Goal: Task Accomplishment & Management: Manage account settings

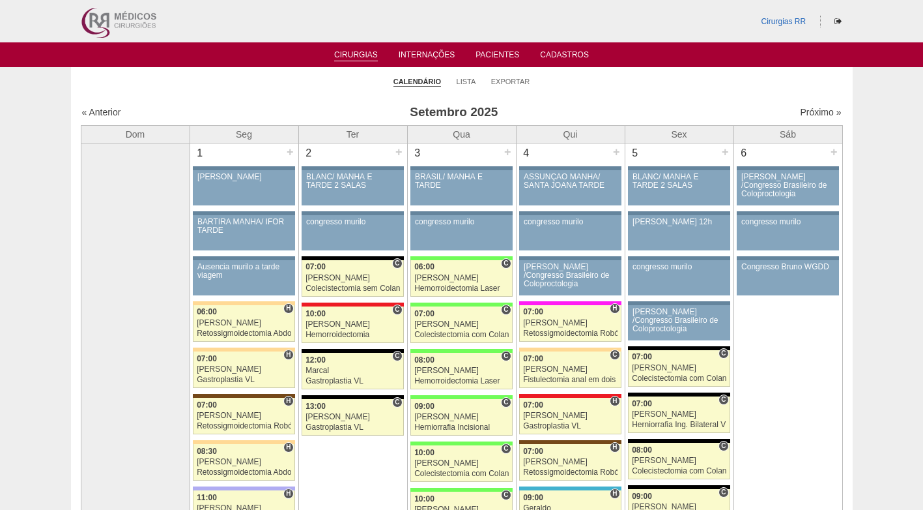
click at [222, 81] on ul "Calendário Lista Exportar" at bounding box center [462, 80] width 782 height 27
click at [460, 81] on link "Lista" at bounding box center [467, 82] width 20 height 10
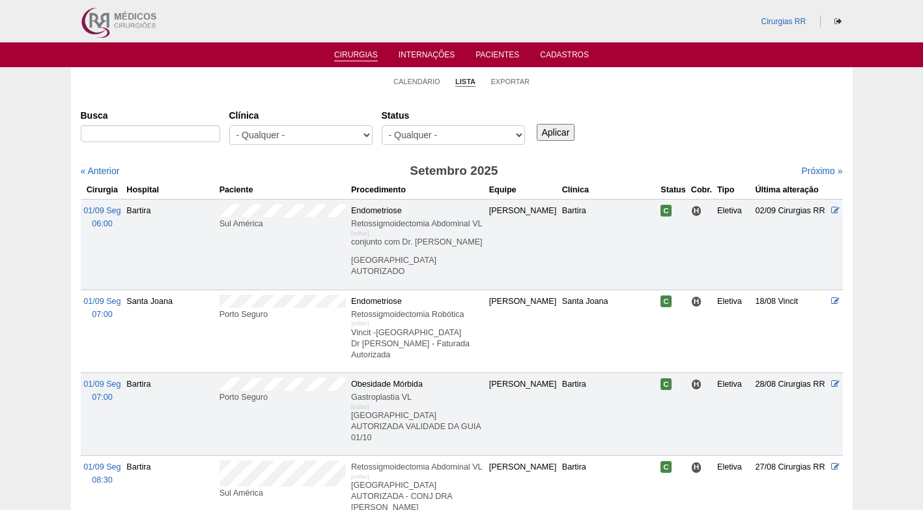
click at [280, 75] on ul "Calendário Lista Exportar" at bounding box center [462, 80] width 782 height 27
click at [423, 81] on link "Calendário" at bounding box center [417, 82] width 47 height 10
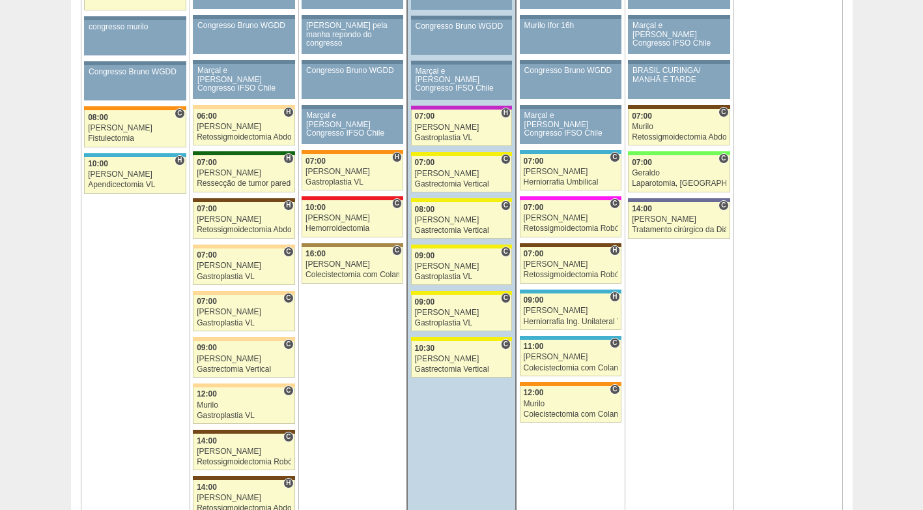
scroll to position [782, 0]
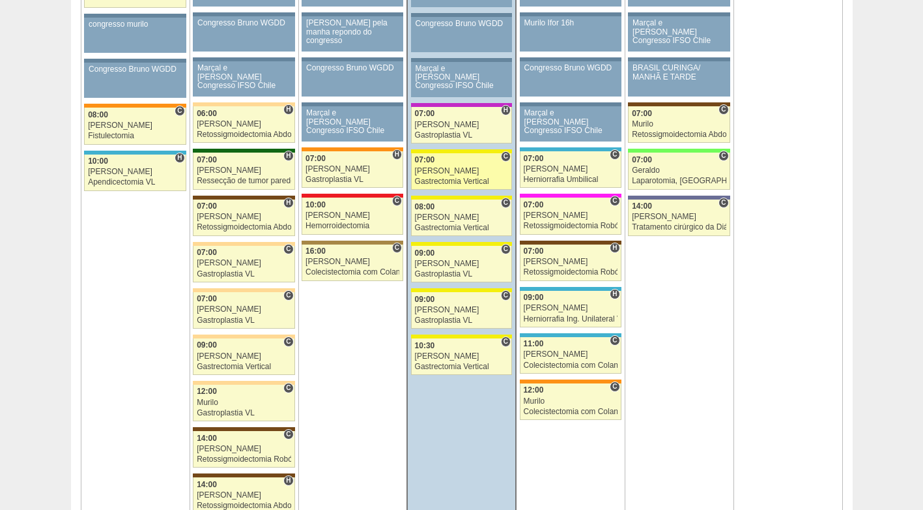
click at [457, 171] on div "[PERSON_NAME]" at bounding box center [462, 171] width 94 height 8
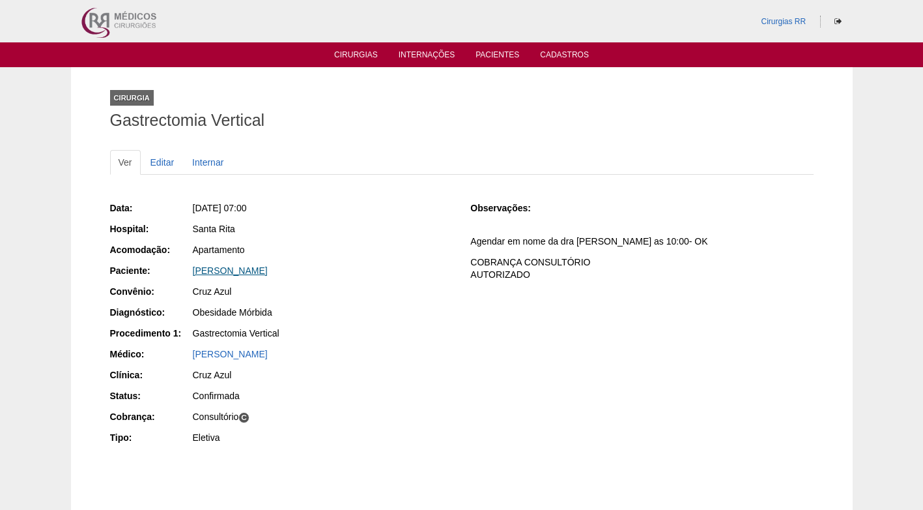
click at [242, 270] on link "Etiene da Silva Jacinto" at bounding box center [230, 270] width 75 height 10
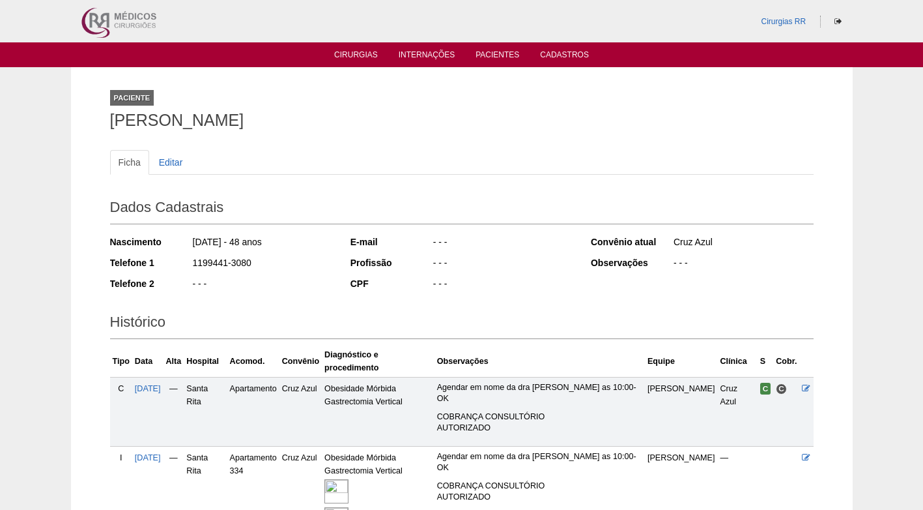
drag, startPoint x: 267, startPoint y: 263, endPoint x: 175, endPoint y: 266, distance: 91.3
click at [175, 266] on div "Telefone 1 1199441-3080" at bounding box center [221, 264] width 223 height 16
copy div "1199441-3080"
drag, startPoint x: 304, startPoint y: 179, endPoint x: 224, endPoint y: 147, distance: 86.3
click at [304, 180] on div "Ficha Editar" at bounding box center [462, 169] width 704 height 38
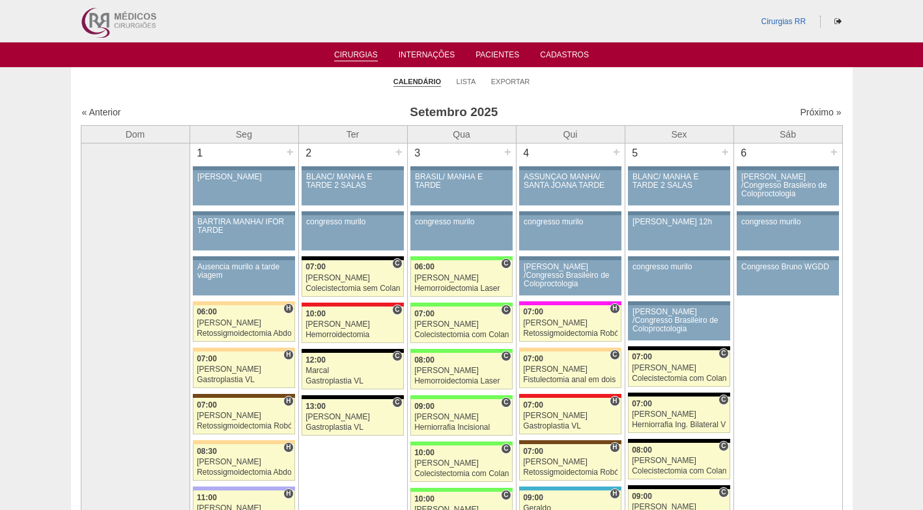
scroll to position [782, 0]
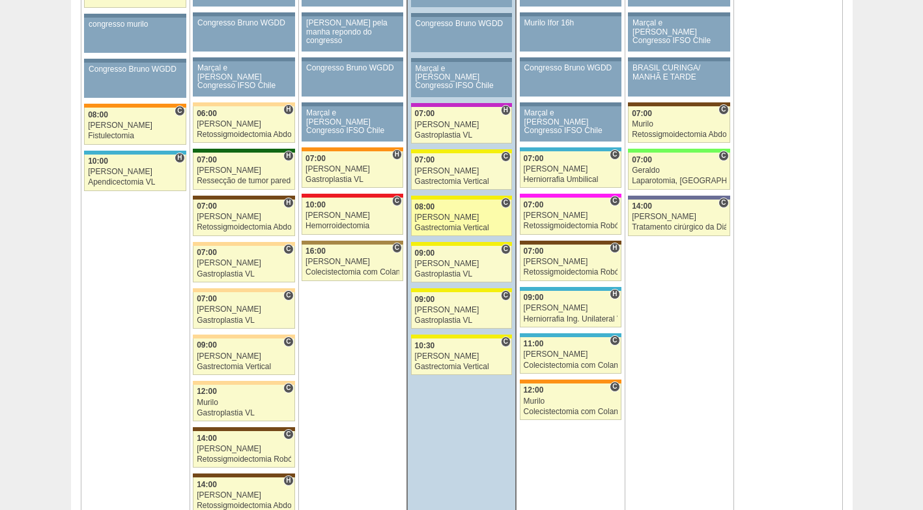
click at [456, 214] on div "Ana Paula" at bounding box center [462, 217] width 94 height 8
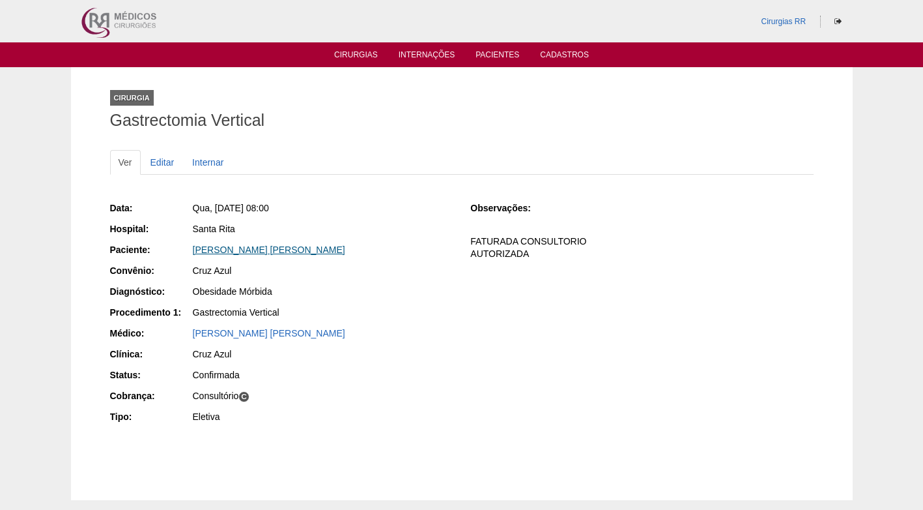
click at [258, 246] on link "Karen Helena da Costa" at bounding box center [269, 249] width 152 height 10
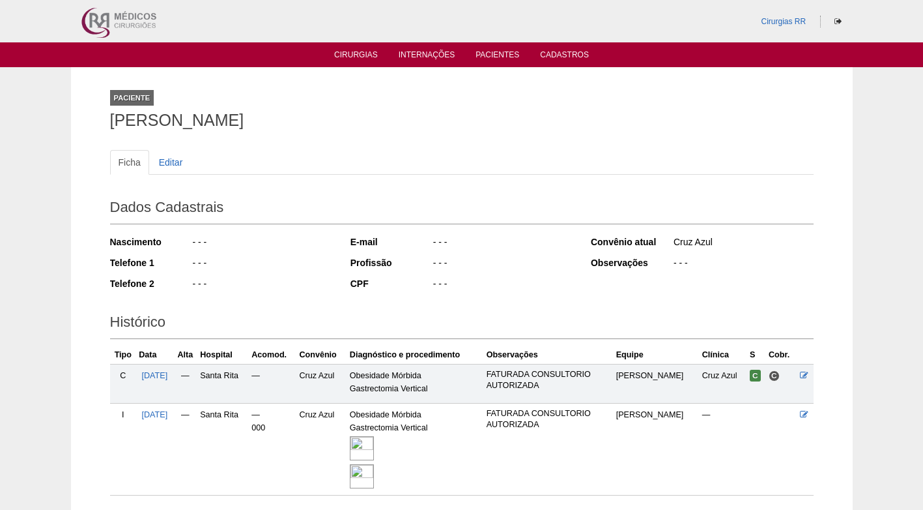
click at [255, 252] on div "Nascimento - - - Telefone 1 - - - Telefone 2 - - -" at bounding box center [221, 267] width 223 height 72
drag, startPoint x: 287, startPoint y: 121, endPoint x: 89, endPoint y: 127, distance: 197.6
click at [89, 127] on div "Paciente [PERSON_NAME] Ficha Editar Dados Cadastrais Nascimento - - - Telefone …" at bounding box center [462, 297] width 782 height 461
copy h1 "[PERSON_NAME]"
click at [174, 166] on link "Editar" at bounding box center [171, 162] width 41 height 25
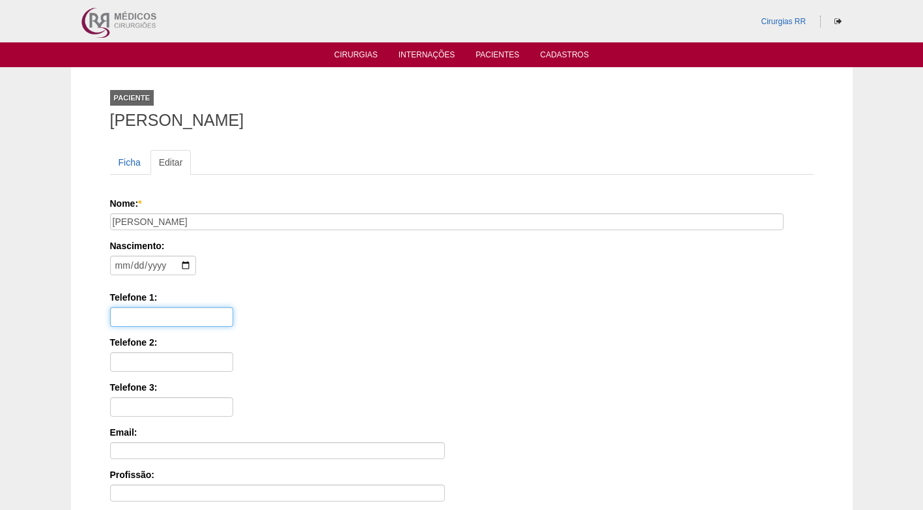
click at [181, 311] on input "Telefone 1:" at bounding box center [171, 317] width 123 height 20
paste input "11958998732"
type input "11958998732"
click at [310, 295] on label "Telefone 1:" at bounding box center [462, 297] width 704 height 13
click at [233, 307] on input "11958998732" at bounding box center [171, 317] width 123 height 20
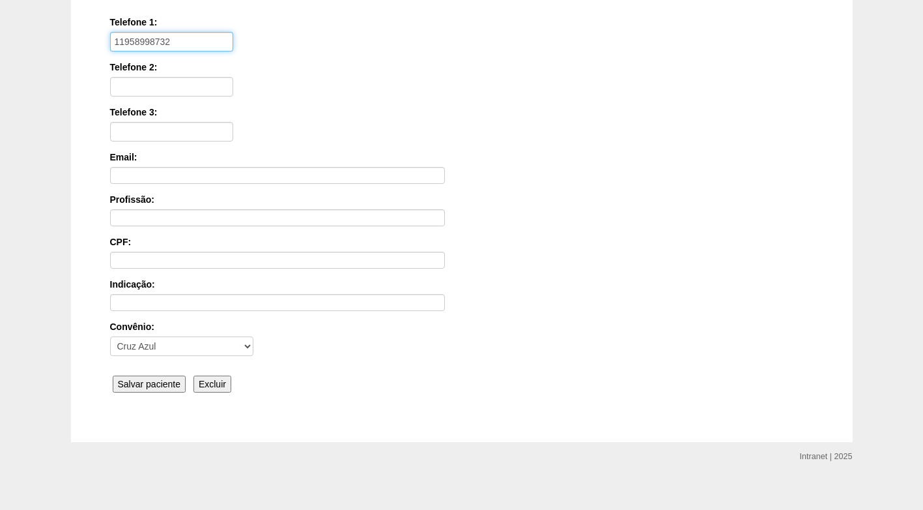
scroll to position [286, 0]
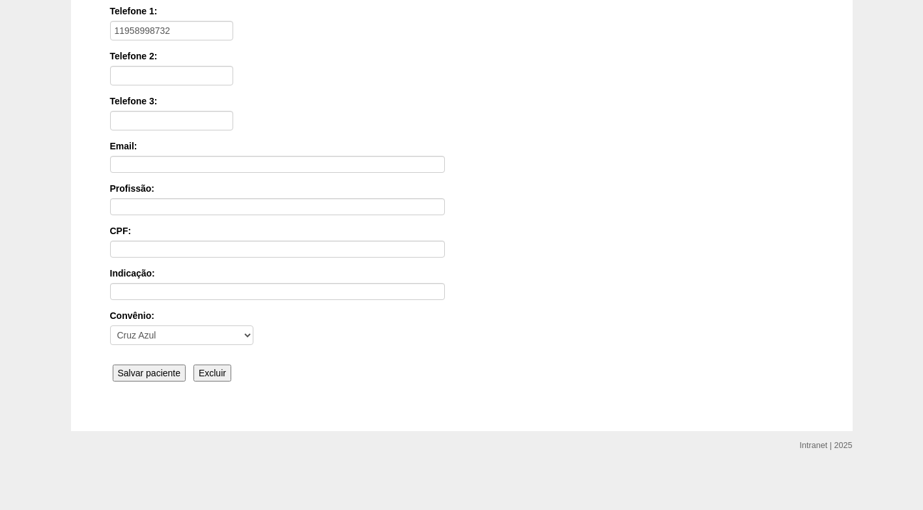
click at [164, 372] on input "Salvar paciente" at bounding box center [150, 372] width 74 height 17
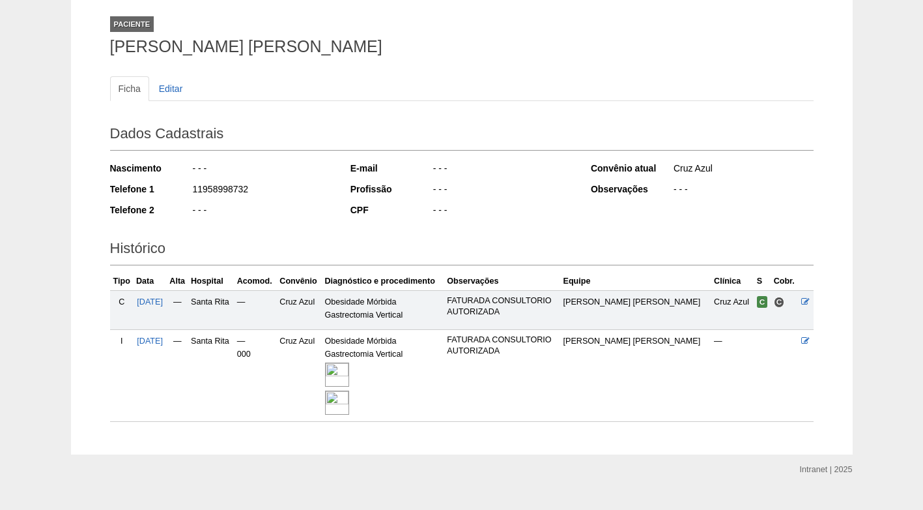
scroll to position [130, 0]
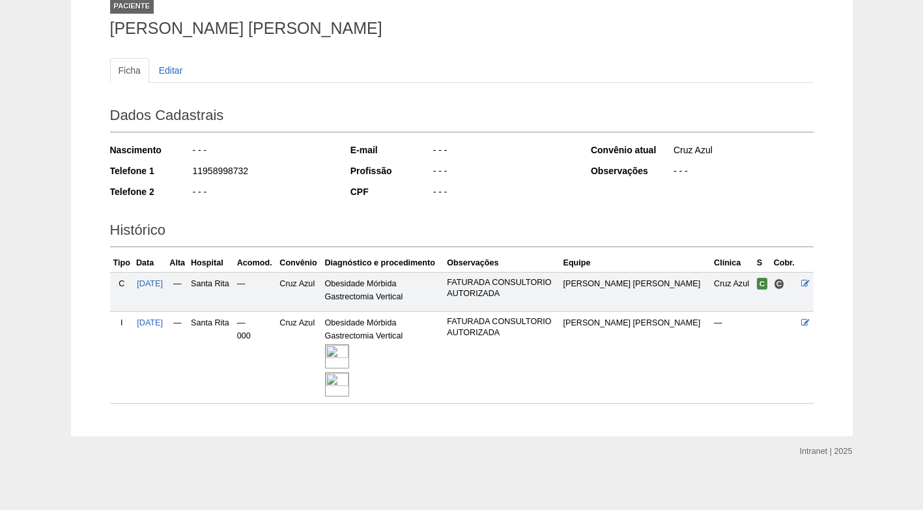
drag, startPoint x: 220, startPoint y: 176, endPoint x: 190, endPoint y: 176, distance: 29.3
click at [190, 176] on div "Telefone 1 11958998732" at bounding box center [221, 172] width 223 height 16
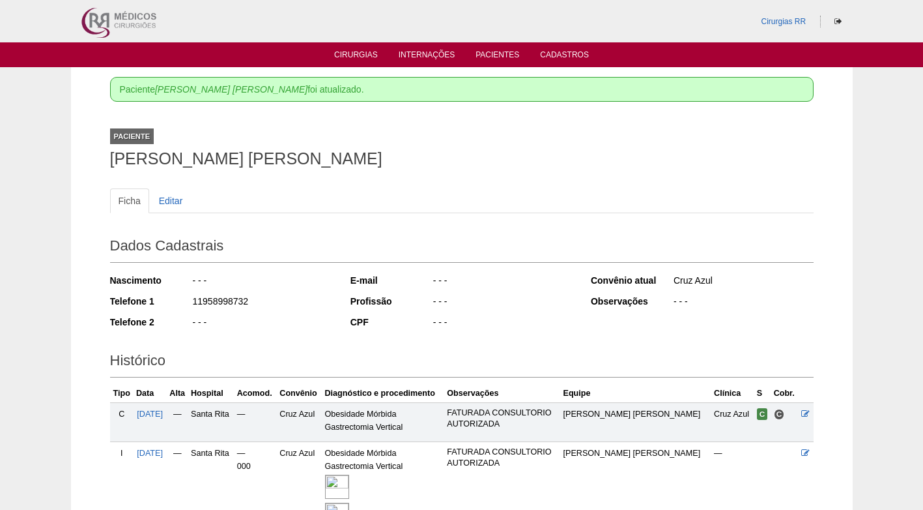
click at [454, 161] on h1 "Karen Helena da Costa" at bounding box center [462, 159] width 704 height 16
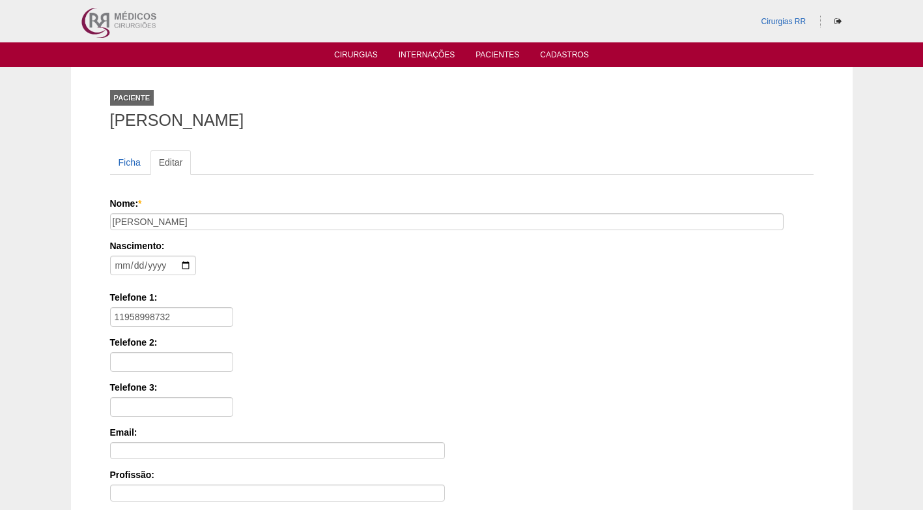
scroll to position [286, 0]
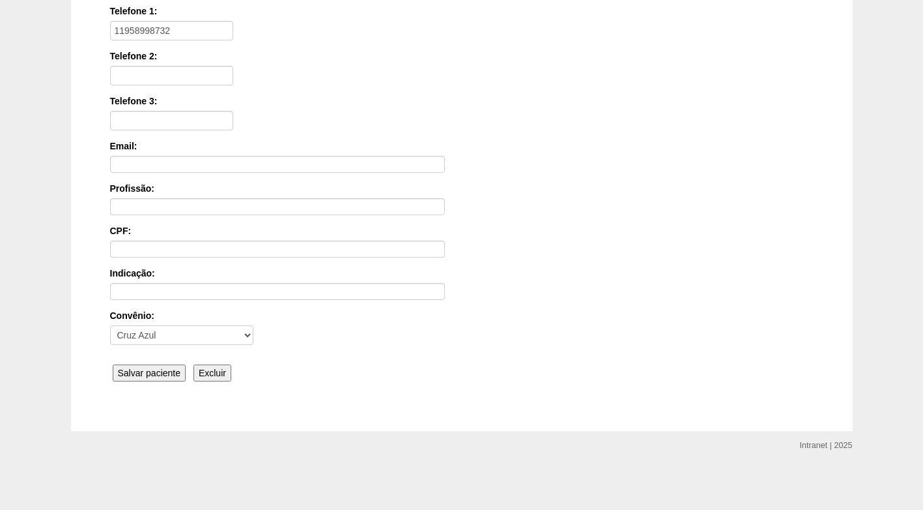
click at [147, 368] on input "Salvar paciente" at bounding box center [150, 372] width 74 height 17
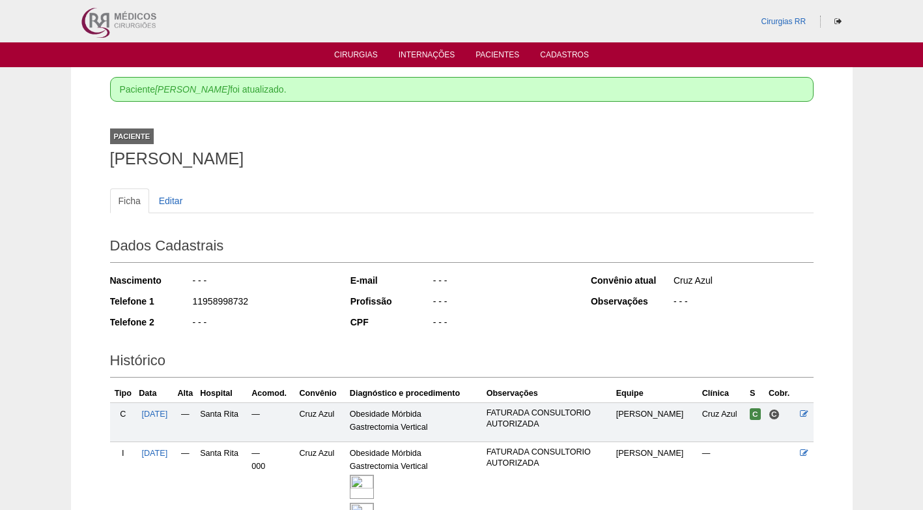
click at [615, 269] on div "Convênio atual Cruz Azul Observações - - -" at bounding box center [702, 292] width 223 height 46
click at [366, 57] on link "Cirurgias" at bounding box center [356, 55] width 44 height 11
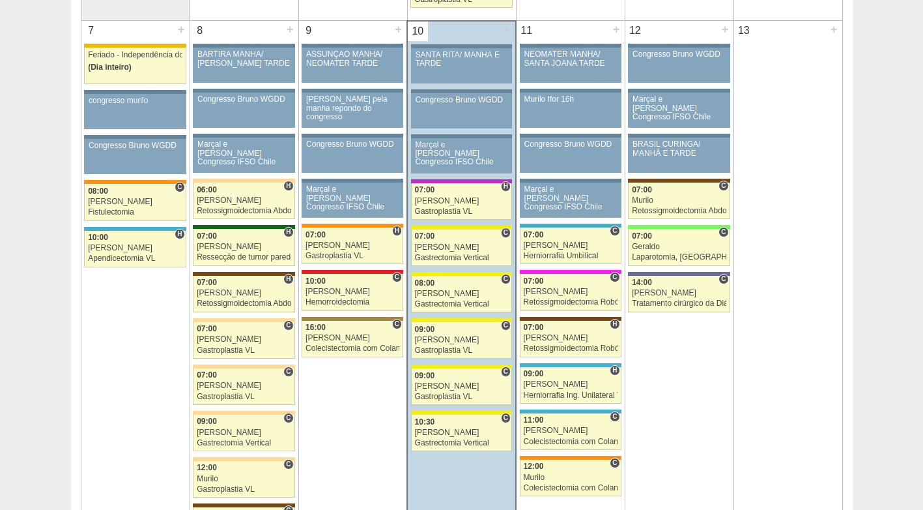
scroll to position [782, 0]
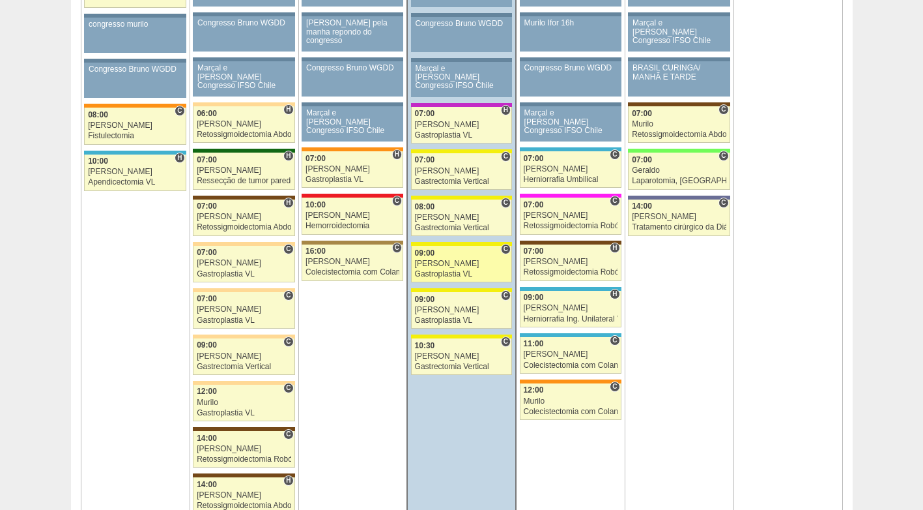
click at [450, 258] on link "88037 Paulo Regina C 09:00 Paulo Regina Gastroplastia VL Hospital Santa Rita Cr…" at bounding box center [461, 264] width 101 height 36
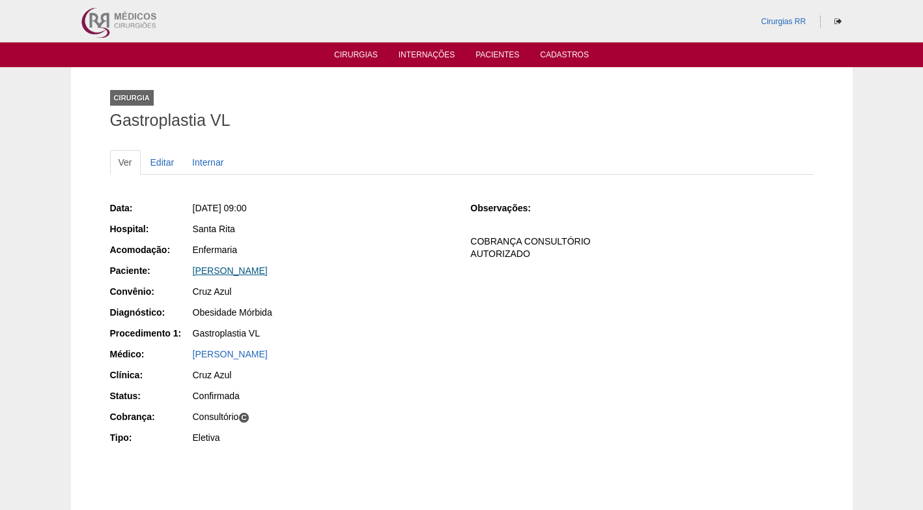
click at [247, 270] on link "[PERSON_NAME]" at bounding box center [230, 270] width 75 height 10
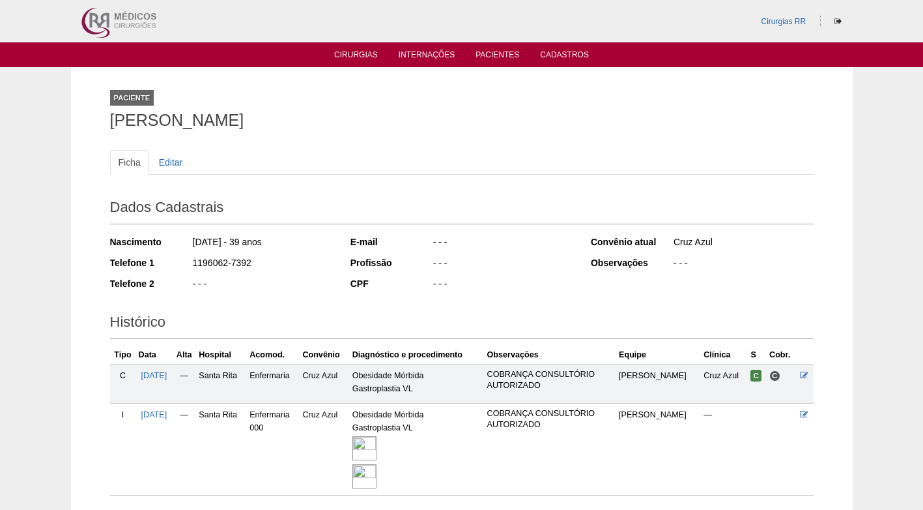
drag, startPoint x: 262, startPoint y: 263, endPoint x: 158, endPoint y: 268, distance: 104.4
click at [158, 268] on div "Telefone 1 1196062-7392" at bounding box center [221, 264] width 223 height 16
copy div "1196062-7392"
click at [448, 265] on div "- - -" at bounding box center [502, 264] width 141 height 16
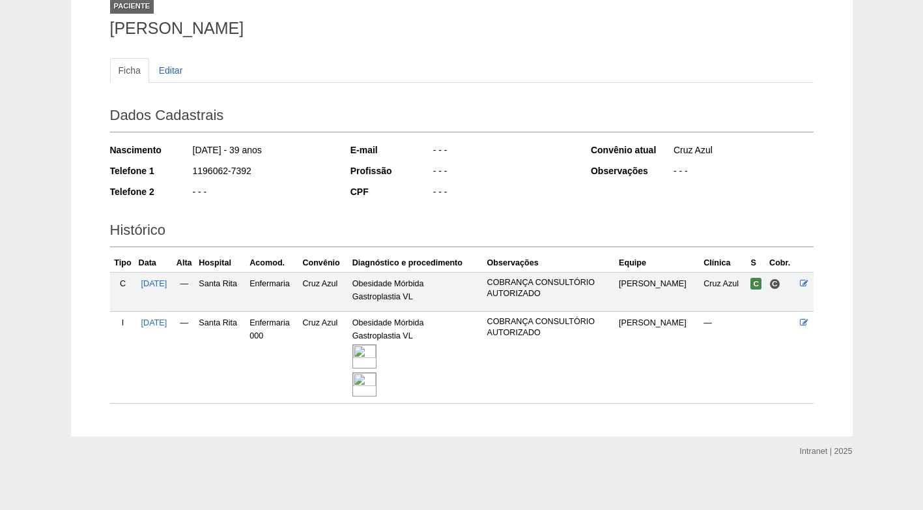
scroll to position [97, 0]
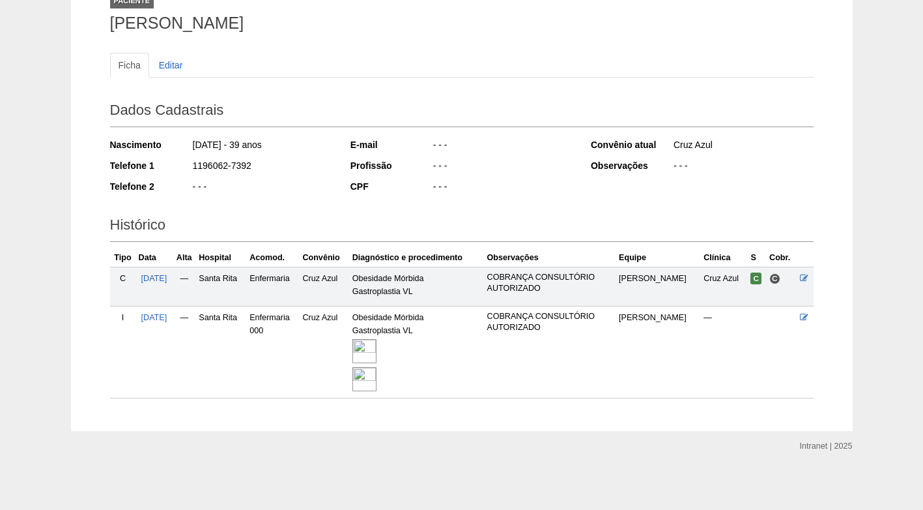
click at [232, 175] on div "1196062-7392" at bounding box center [262, 167] width 141 height 16
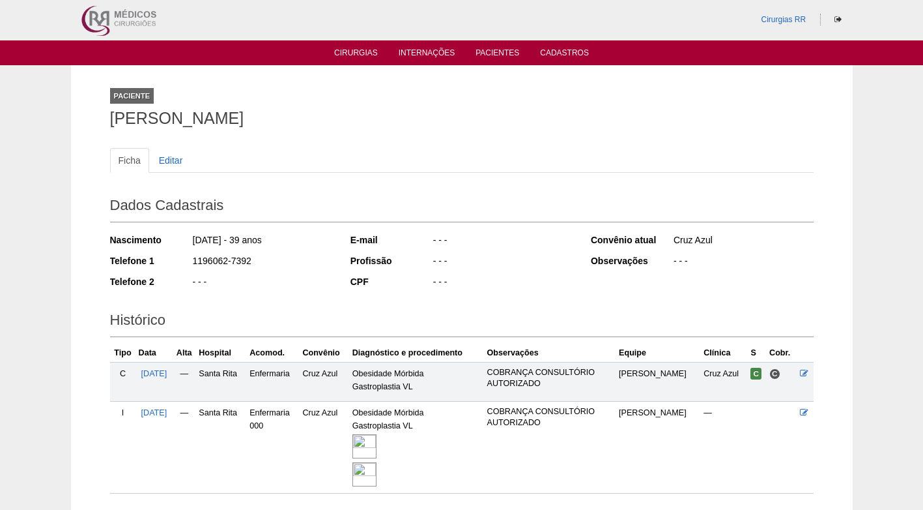
scroll to position [0, 0]
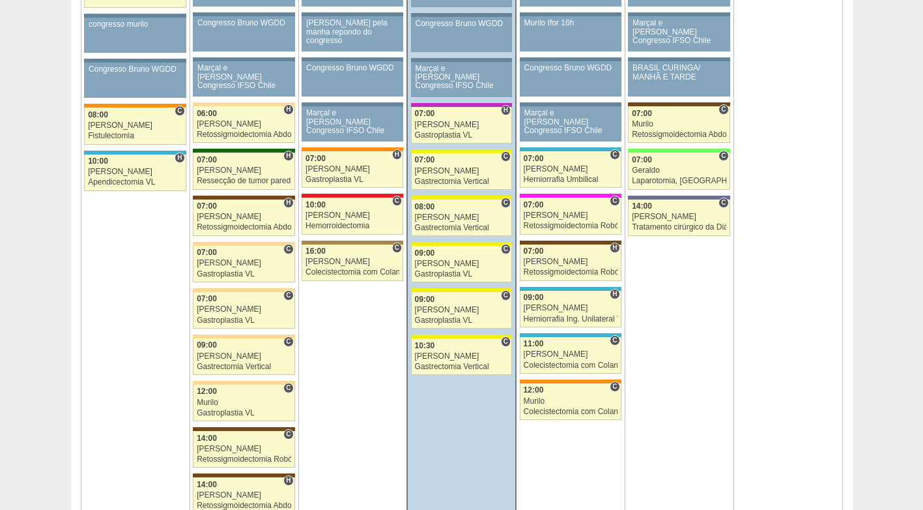
scroll to position [782, 0]
click at [454, 298] on div "09:00" at bounding box center [462, 299] width 94 height 8
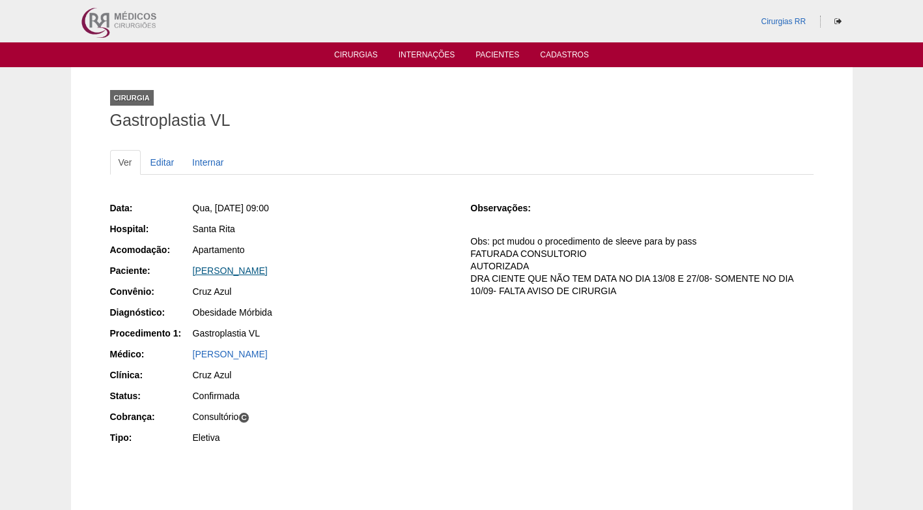
click at [231, 268] on link "[PERSON_NAME]" at bounding box center [230, 270] width 75 height 10
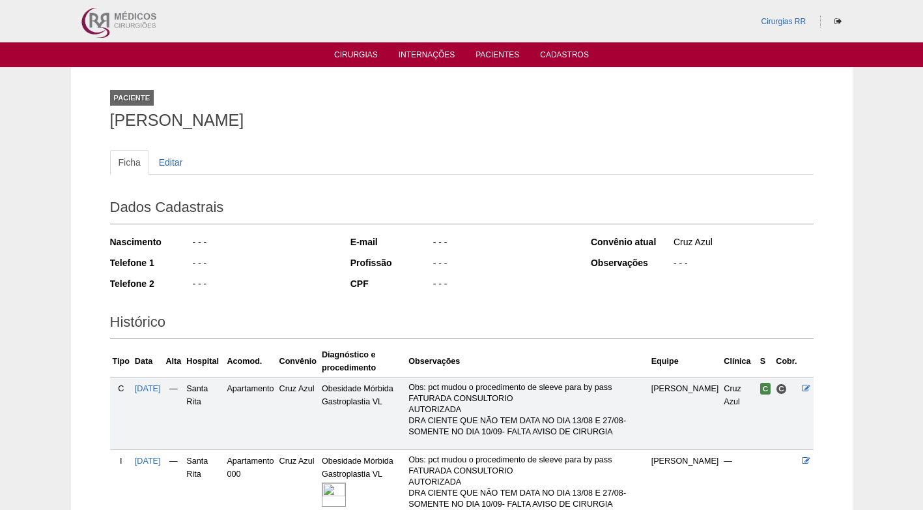
drag, startPoint x: 148, startPoint y: 119, endPoint x: 381, endPoint y: 121, distance: 232.6
click at [381, 121] on div "Paciente Amanda Rodrigues Oliveira da Silva Ficha Editar Dados Cadastrais Nasci…" at bounding box center [462, 320] width 782 height 507
copy h1 "Amanda Rodrigues Oliveira da Silva"
drag, startPoint x: 259, startPoint y: 169, endPoint x: 165, endPoint y: 139, distance: 99.1
click at [251, 169] on ul "Ficha Editar" at bounding box center [462, 162] width 704 height 25
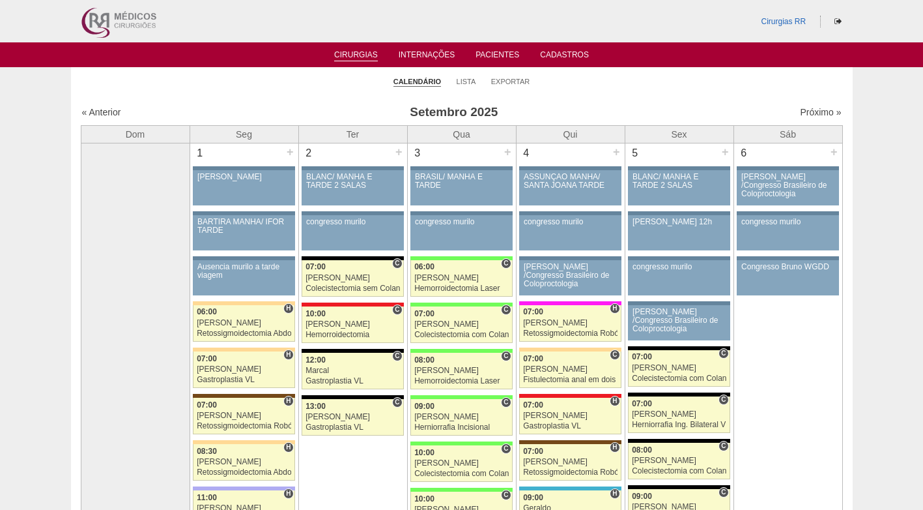
scroll to position [782, 0]
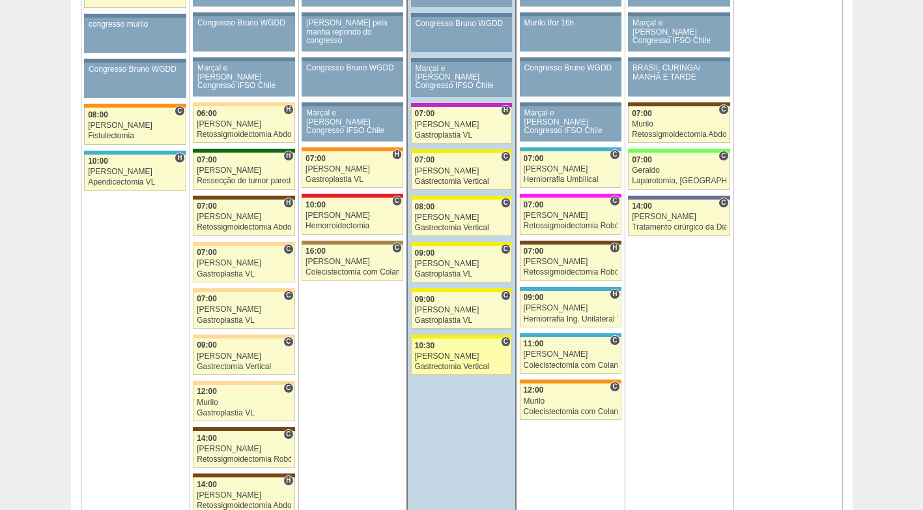
click at [465, 358] on div "[PERSON_NAME]" at bounding box center [462, 356] width 94 height 8
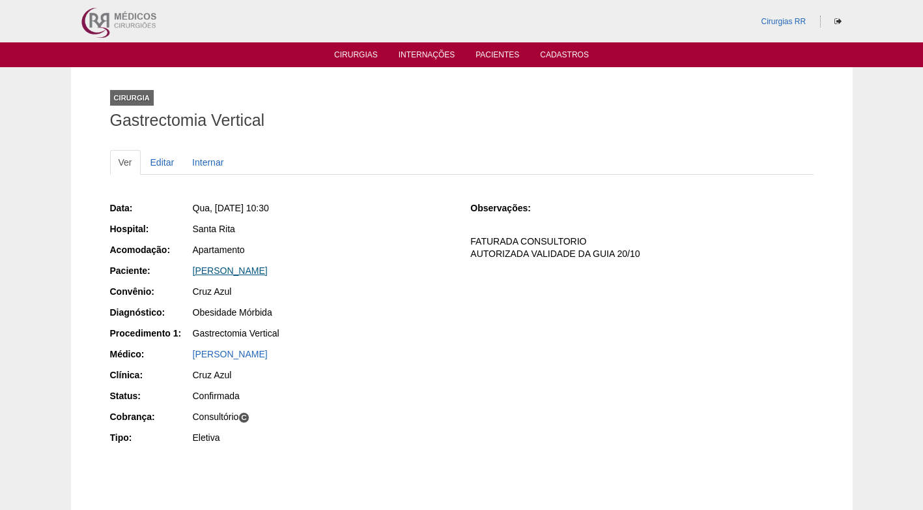
click at [244, 271] on link "[PERSON_NAME]" at bounding box center [230, 270] width 75 height 10
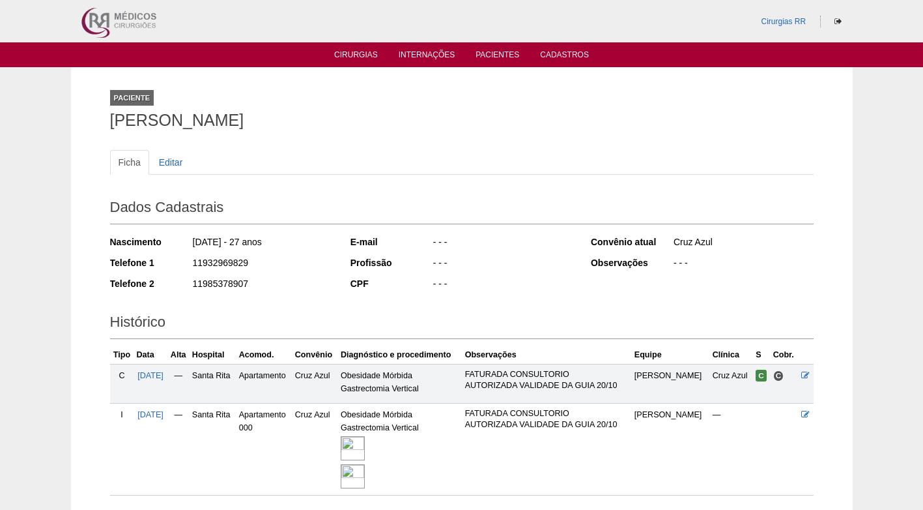
drag, startPoint x: 248, startPoint y: 266, endPoint x: 170, endPoint y: 263, distance: 77.6
click at [170, 263] on div "Telefone 1 11932969829" at bounding box center [221, 264] width 223 height 16
copy div "11932969829"
click at [329, 257] on div "11932969829" at bounding box center [262, 264] width 141 height 16
click at [258, 128] on h1 "Ingrid de Souza Mota" at bounding box center [462, 120] width 704 height 16
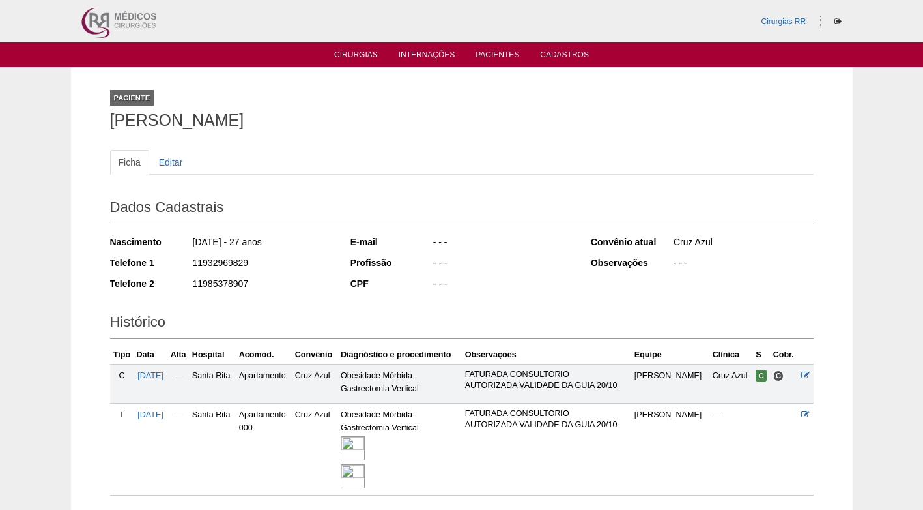
click at [285, 294] on div "Nascimento 29/01/1998 - 27 anos Telefone 1 11932969829 Telefone 2 11985378907" at bounding box center [221, 267] width 223 height 72
click at [315, 293] on div "Nascimento 29/01/1998 - 27 anos Telefone 1 11932969829 Telefone 2 11985378907" at bounding box center [221, 267] width 223 height 72
click at [236, 104] on div "Paciente Ingrid de Souza Mota" at bounding box center [462, 107] width 704 height 60
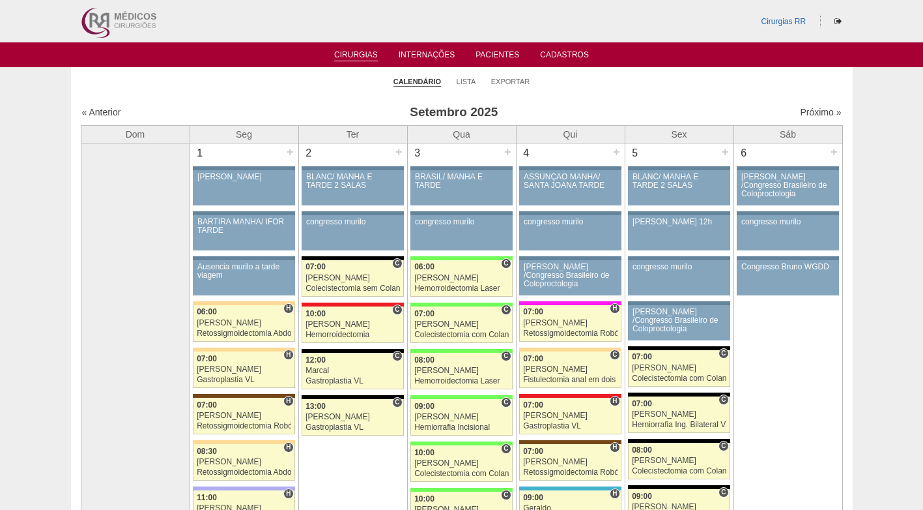
scroll to position [782, 0]
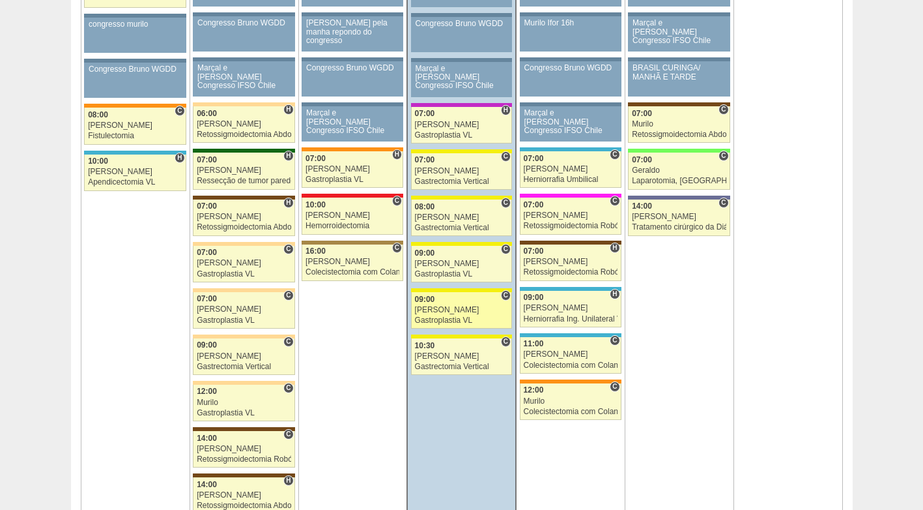
click at [472, 304] on link "88135 Fellow C 09:00 [PERSON_NAME] Gastroplastia VL Hospital [GEOGRAPHIC_DATA] …" at bounding box center [461, 310] width 101 height 36
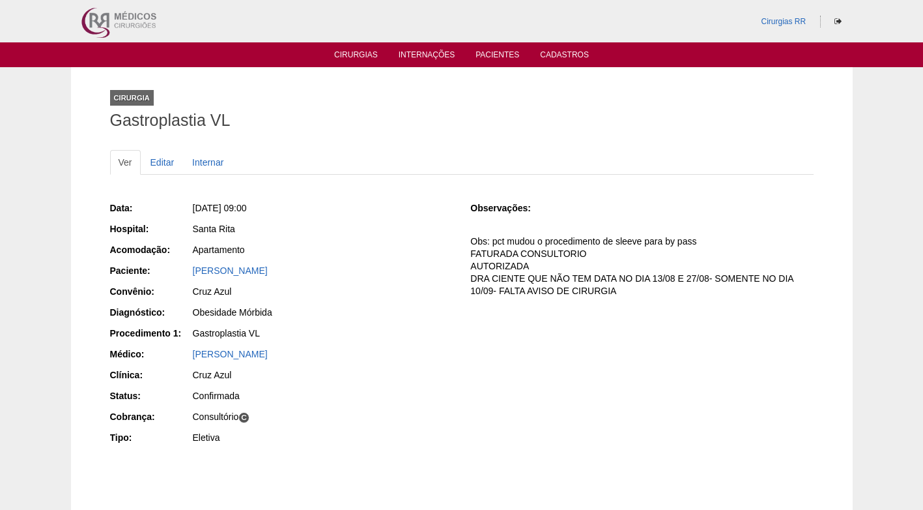
click at [425, 234] on div "Santa Rita" at bounding box center [323, 228] width 260 height 13
click at [435, 360] on div "[PERSON_NAME]" at bounding box center [323, 353] width 260 height 13
click at [549, 281] on p "Obs: pct mudou o procedimento de sleeve para by pass FATURADA CONSULTORIO AUTOR…" at bounding box center [641, 265] width 343 height 61
click at [536, 158] on ul "Ver Editar Internar" at bounding box center [462, 162] width 704 height 25
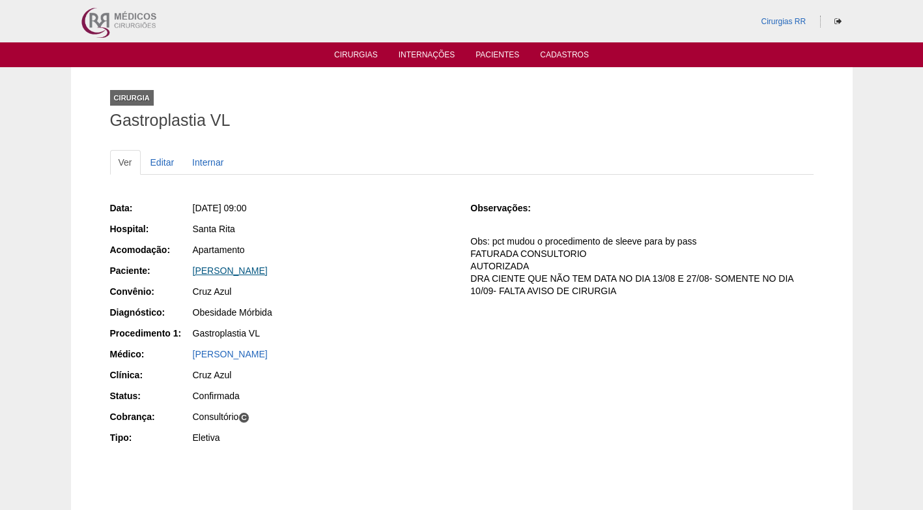
click at [206, 272] on link "[PERSON_NAME]" at bounding box center [230, 270] width 75 height 10
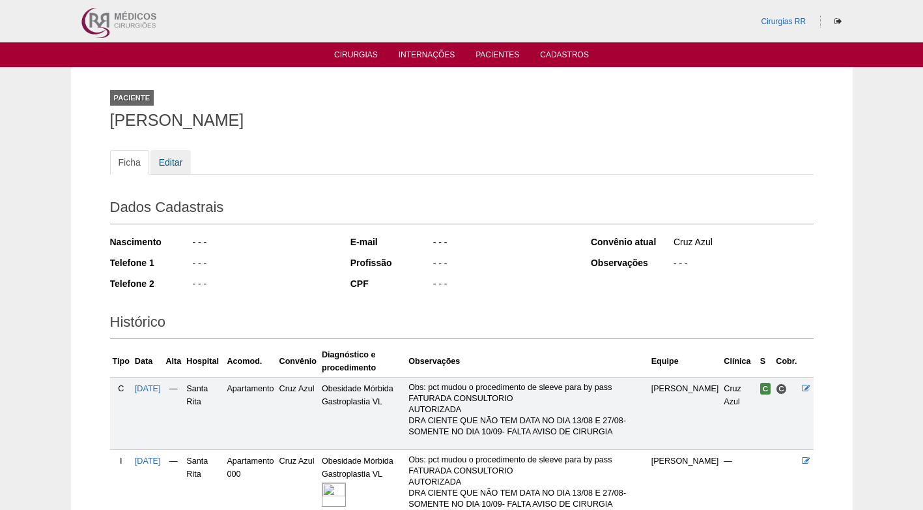
click at [175, 161] on link "Editar" at bounding box center [171, 162] width 41 height 25
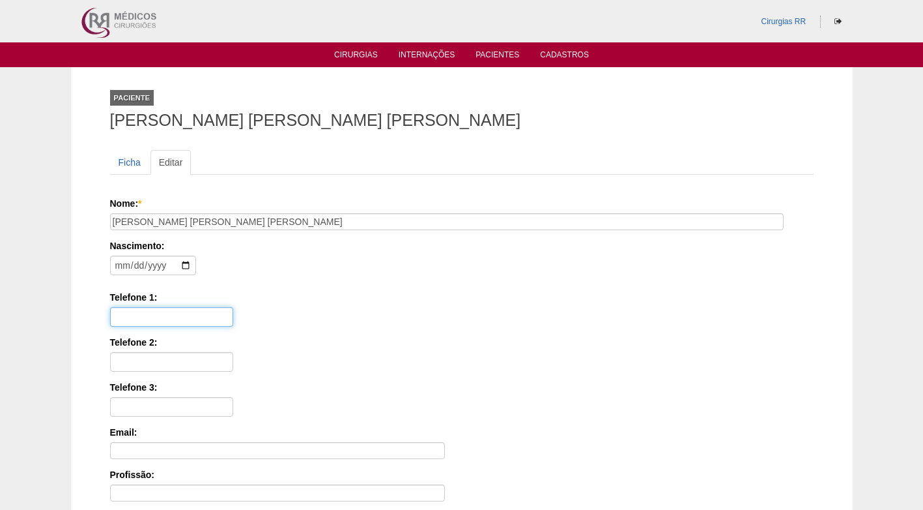
click at [147, 318] on input "Telefone 1:" at bounding box center [171, 317] width 123 height 20
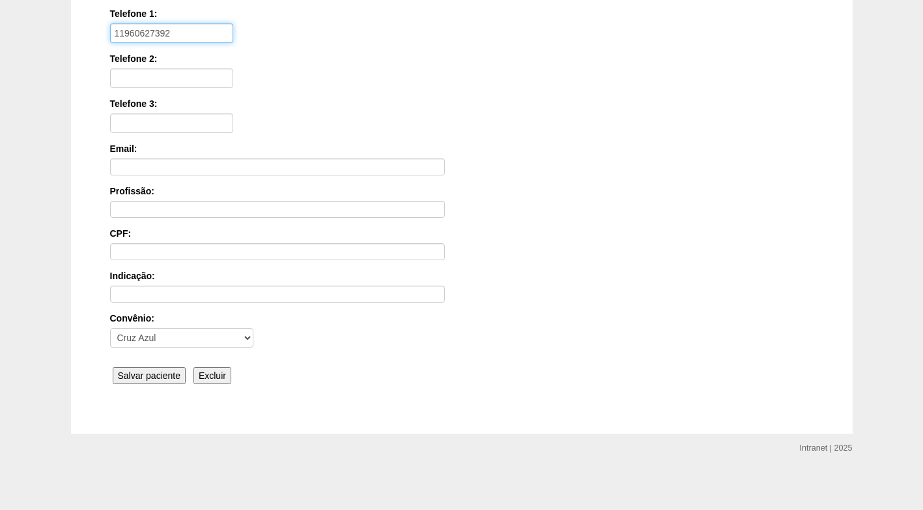
scroll to position [286, 0]
type input "11960627392"
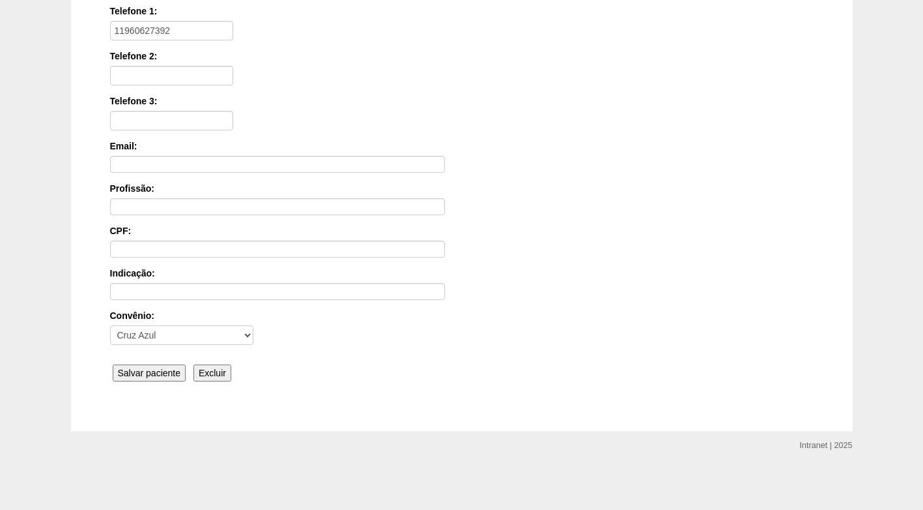
click at [175, 379] on input "Salvar paciente" at bounding box center [150, 372] width 74 height 17
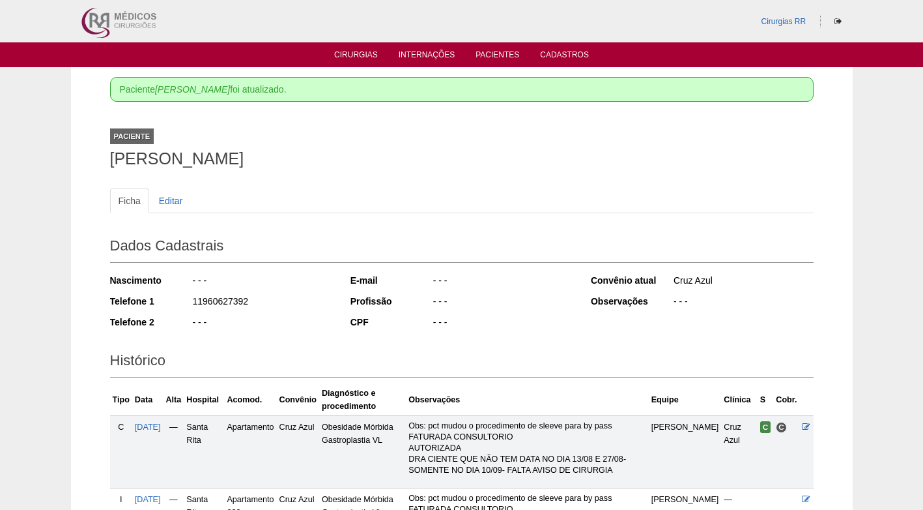
click at [283, 329] on div "- - -" at bounding box center [262, 323] width 141 height 16
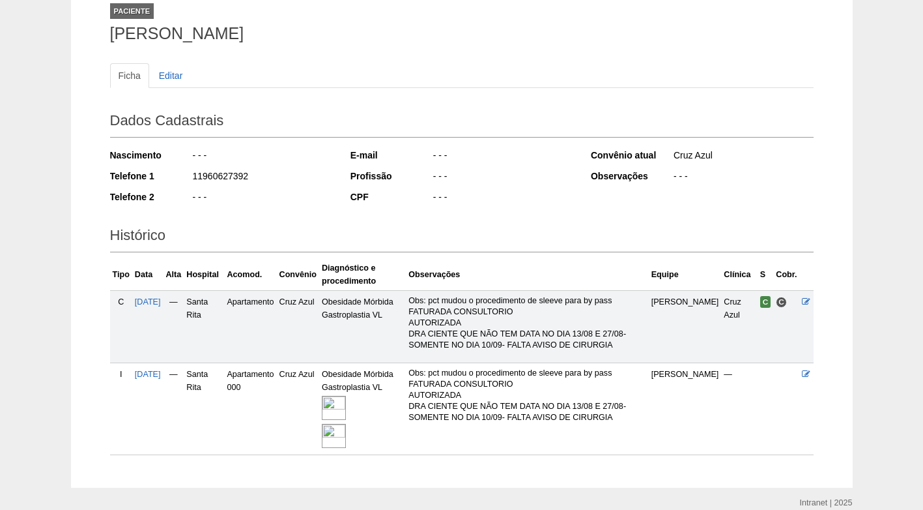
scroll to position [130, 0]
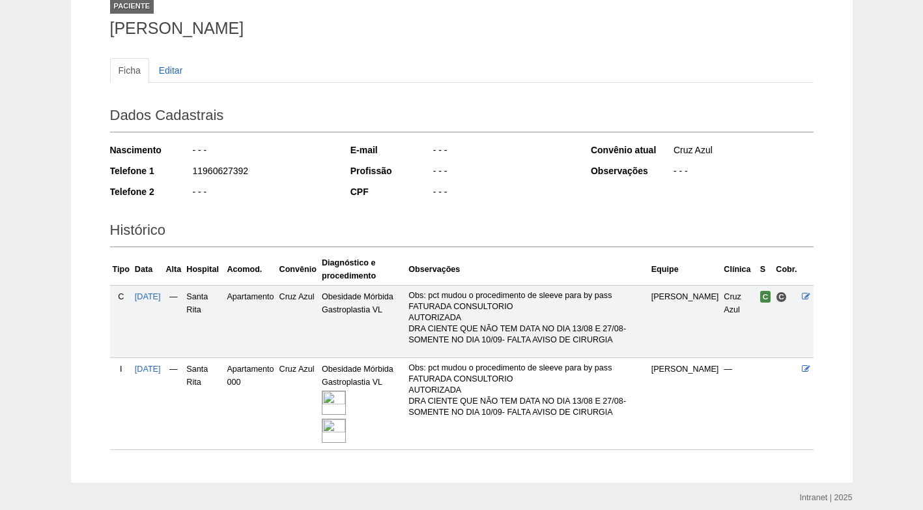
click at [268, 199] on div "Nascimento - - - Telefone 1 11960627392 Telefone 2 - - -" at bounding box center [221, 175] width 223 height 72
drag, startPoint x: 258, startPoint y: 179, endPoint x: 193, endPoint y: 175, distance: 65.3
click at [193, 175] on div "11960627392" at bounding box center [262, 172] width 141 height 16
copy div "11960627392"
click at [297, 175] on div "11960627392" at bounding box center [262, 172] width 141 height 16
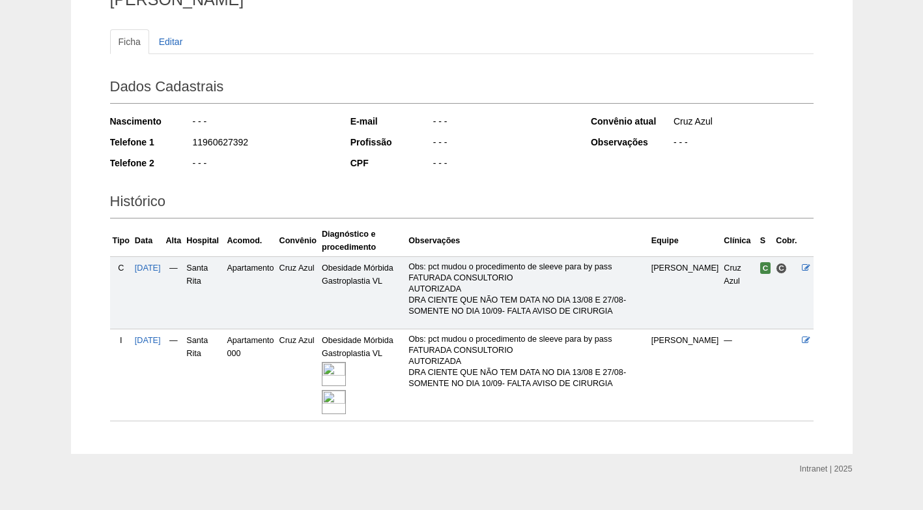
scroll to position [182, 0]
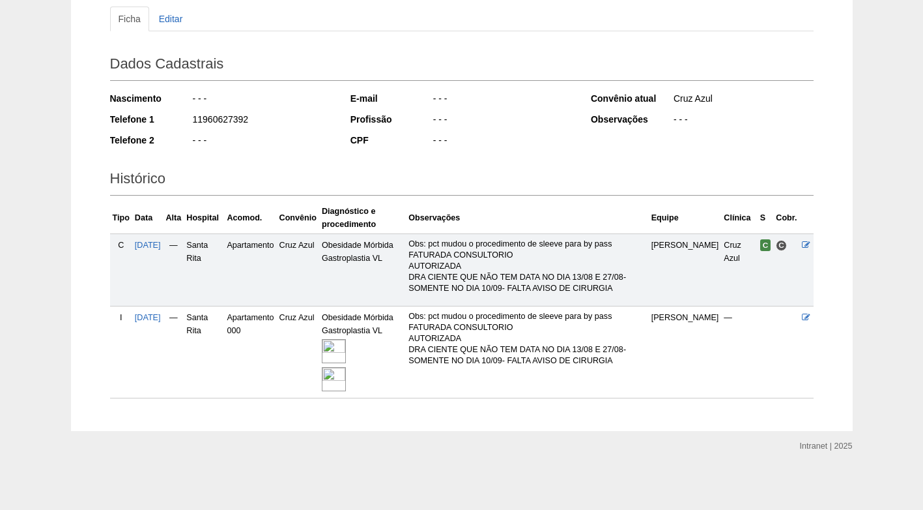
click at [308, 176] on h2 "Histórico" at bounding box center [462, 181] width 704 height 30
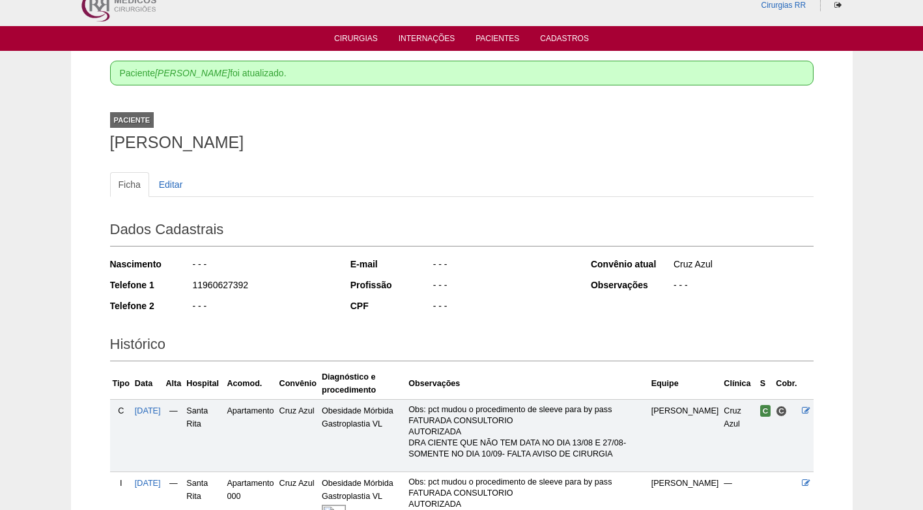
scroll to position [0, 0]
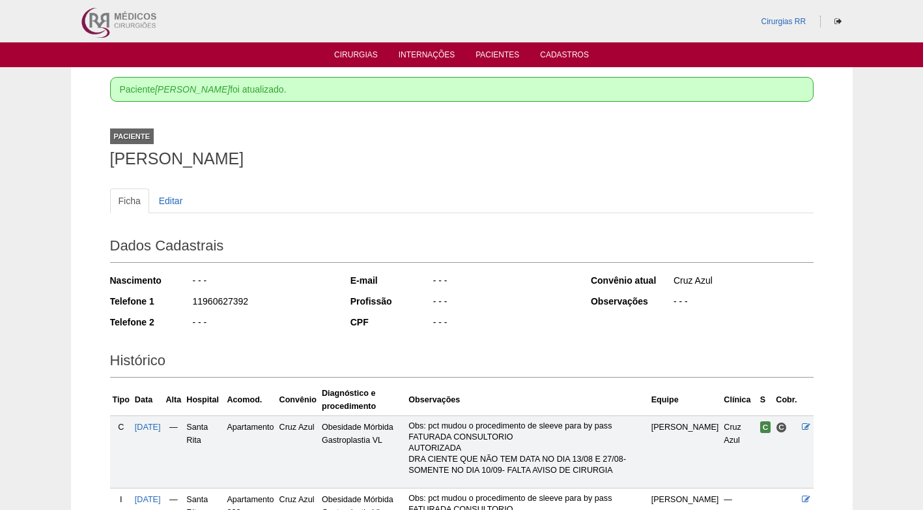
click at [237, 184] on div "Ficha Editar Dados Cadastrais Nascimento - - - Telefone 1 11960627392 Telefone …" at bounding box center [462, 377] width 704 height 405
click at [333, 245] on h2 "Dados Cadastrais" at bounding box center [462, 248] width 704 height 30
drag, startPoint x: 257, startPoint y: 301, endPoint x: 186, endPoint y: 300, distance: 70.4
click at [186, 300] on div "Telefone 1 11960627392" at bounding box center [221, 303] width 223 height 16
copy div "11960627392"
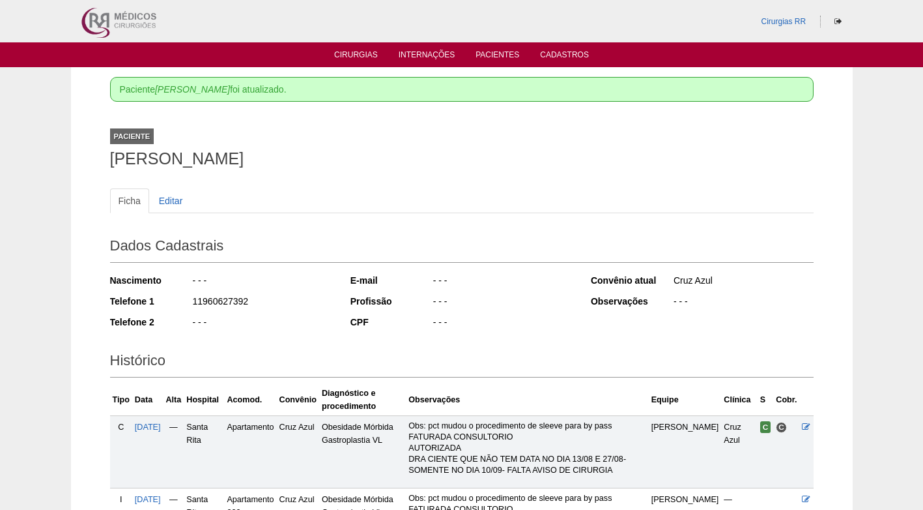
click at [246, 158] on h1 "Amanda Rodrigues Oliveira da Silva" at bounding box center [462, 159] width 704 height 16
click at [184, 197] on link "Editar" at bounding box center [171, 200] width 41 height 25
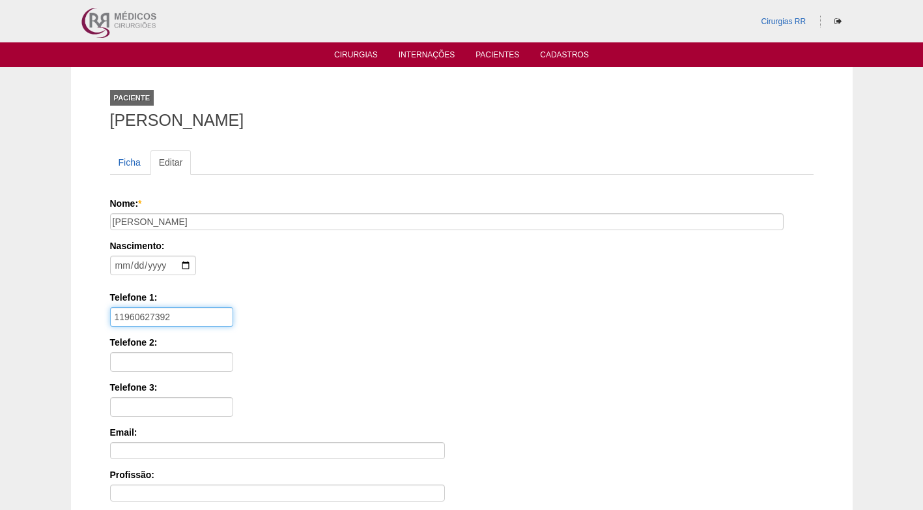
drag, startPoint x: 190, startPoint y: 314, endPoint x: 94, endPoint y: 308, distance: 96.0
click at [94, 308] on div "Paciente [PERSON_NAME] Ficha Editar Nome: * [PERSON_NAME] Nascimento: Formato: …" at bounding box center [462, 392] width 782 height 650
paste input "98717-8568"
type input "11 98717-8568"
click at [283, 308] on div "Telefone 1: [PHONE_NUMBER]" at bounding box center [462, 309] width 704 height 36
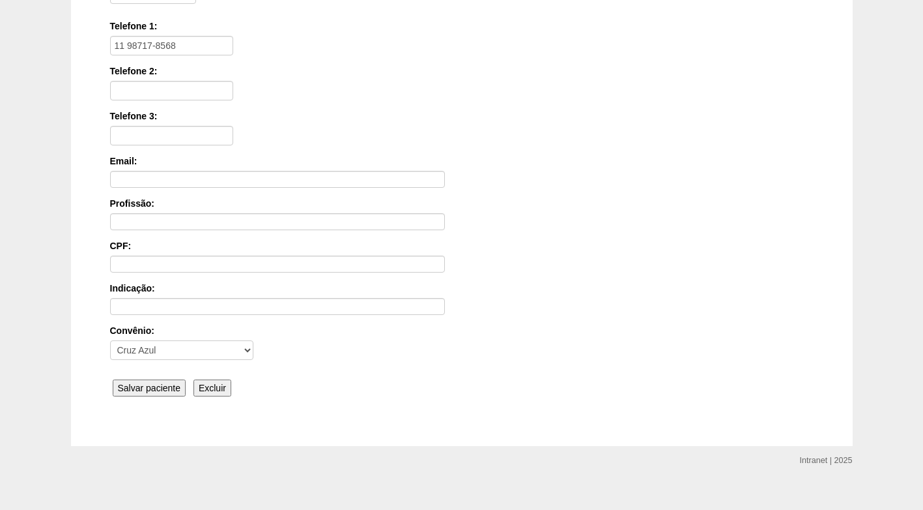
scroll to position [286, 0]
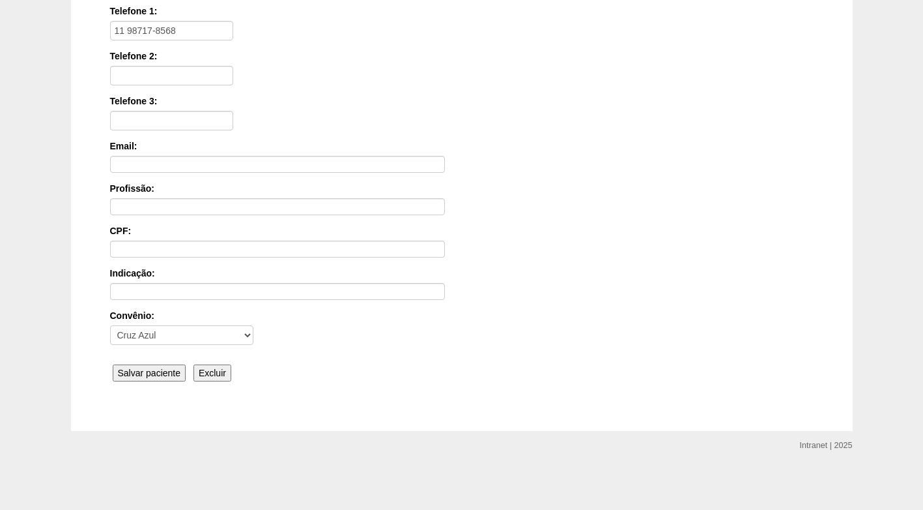
click at [171, 366] on input "Salvar paciente" at bounding box center [150, 372] width 74 height 17
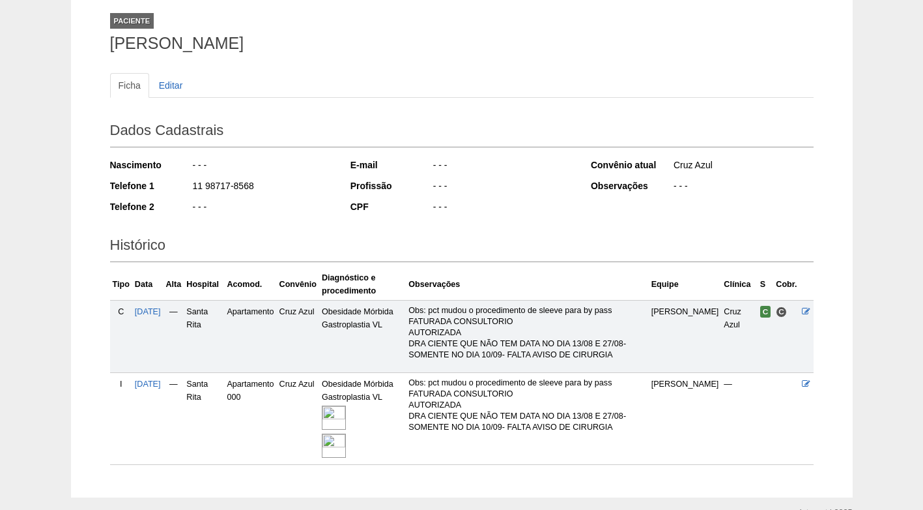
scroll to position [117, 0]
click at [429, 167] on div "E-mail" at bounding box center [391, 163] width 81 height 13
click at [427, 166] on div "E-mail" at bounding box center [391, 163] width 81 height 13
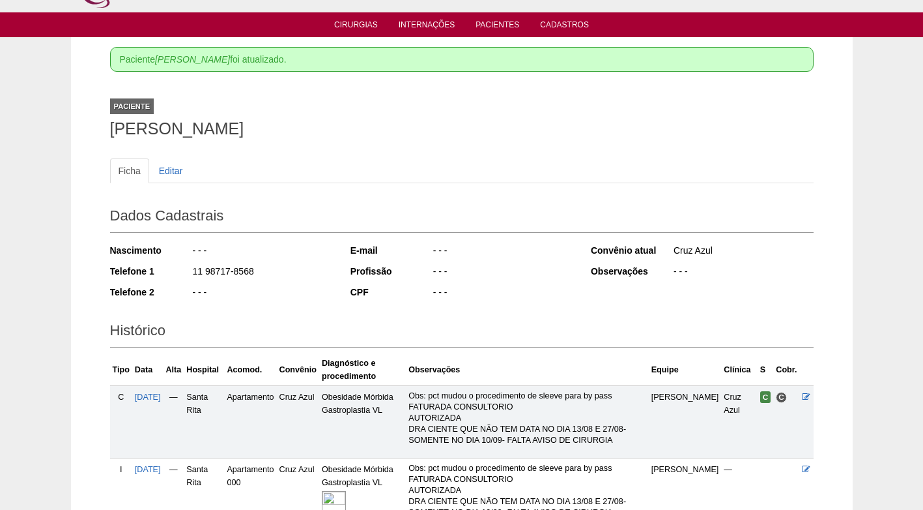
scroll to position [0, 0]
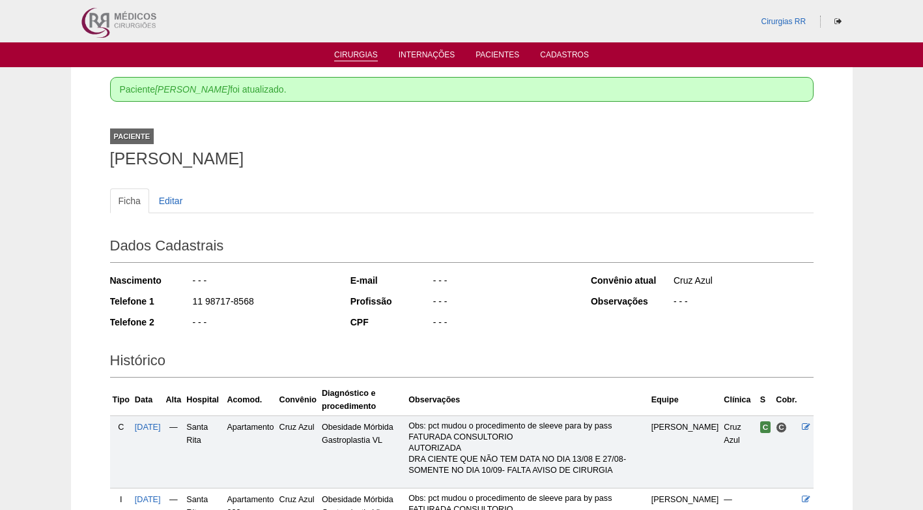
click at [356, 55] on link "Cirurgias" at bounding box center [356, 55] width 44 height 11
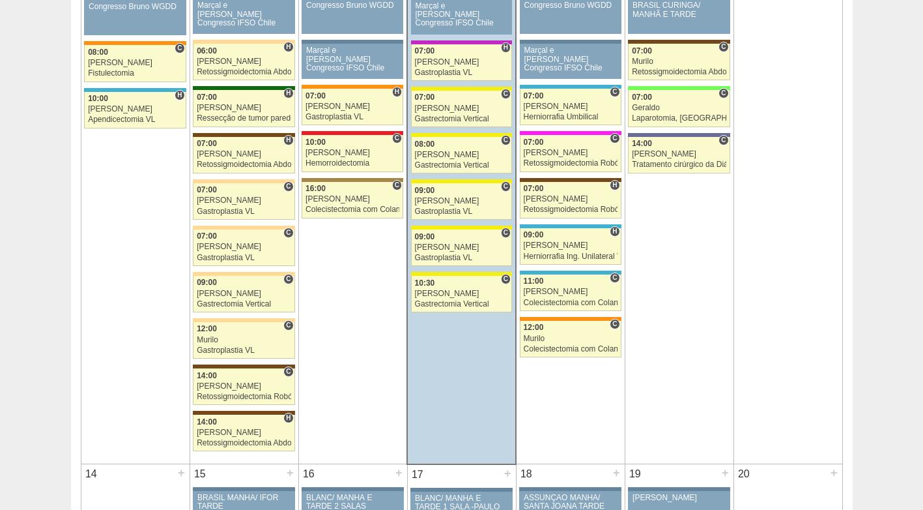
scroll to position [847, 0]
